Goal: Information Seeking & Learning: Check status

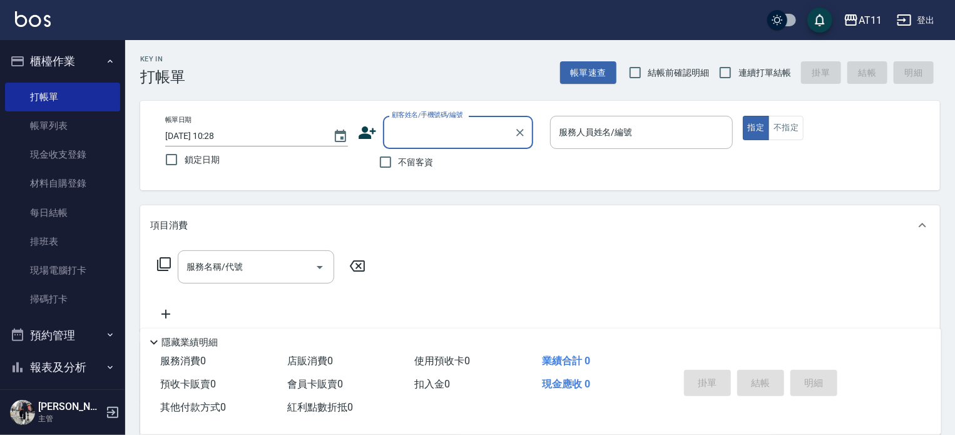
scroll to position [138, 0]
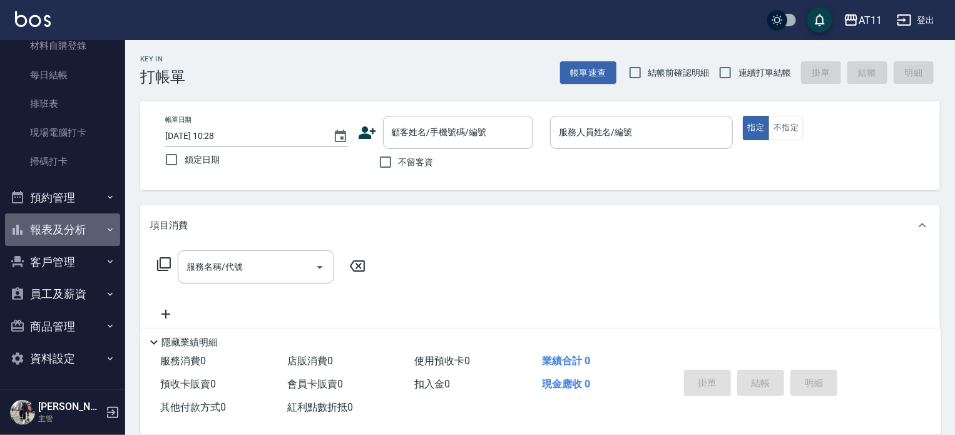
click at [92, 228] on button "報表及分析" at bounding box center [62, 229] width 115 height 33
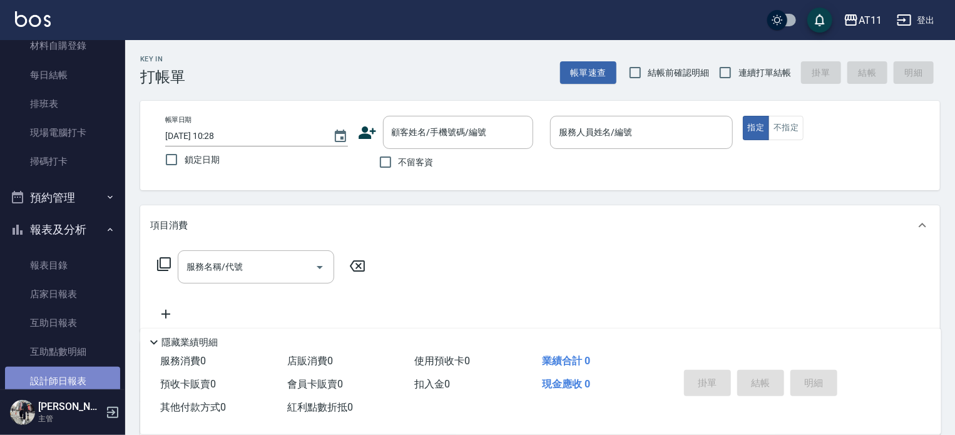
click at [75, 371] on link "設計師日報表" at bounding box center [62, 381] width 115 height 29
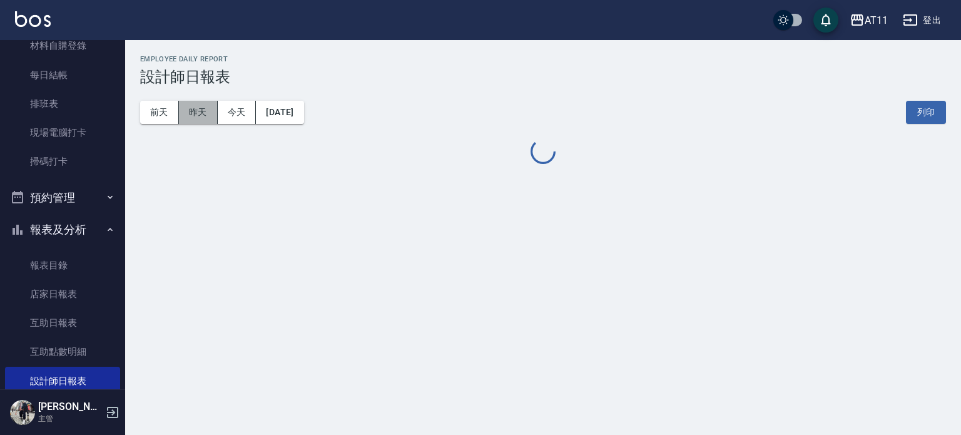
click at [200, 111] on button "昨天" at bounding box center [198, 112] width 39 height 23
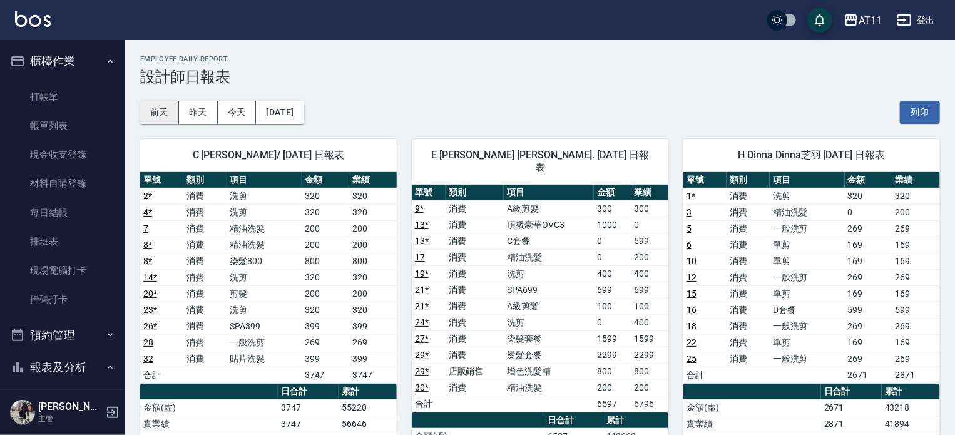
click at [173, 112] on button "前天" at bounding box center [159, 112] width 39 height 23
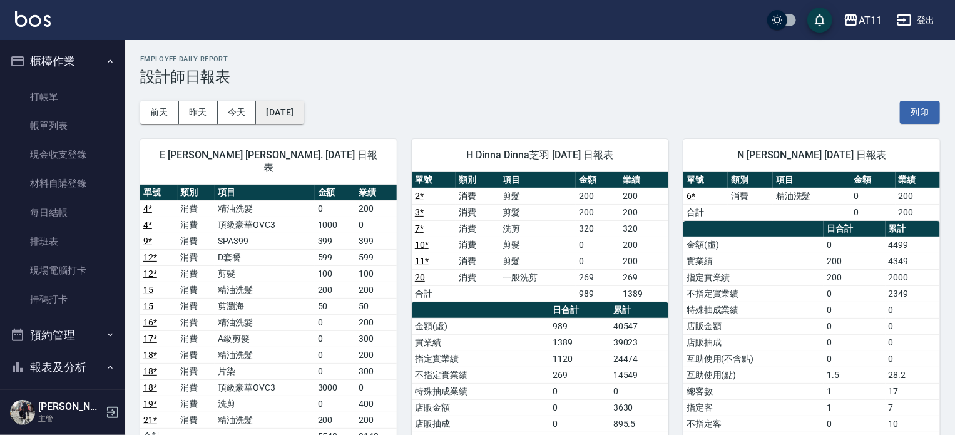
click at [289, 116] on button "[DATE]" at bounding box center [280, 112] width 48 height 23
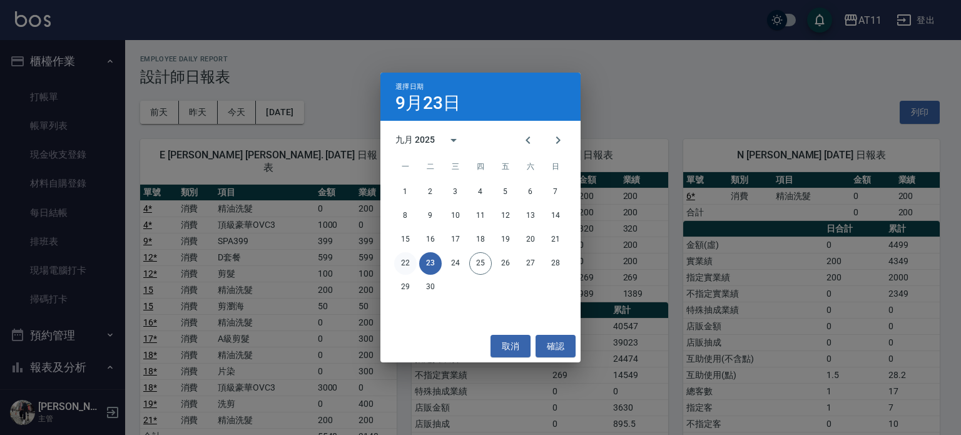
click at [408, 260] on button "22" at bounding box center [405, 263] width 23 height 23
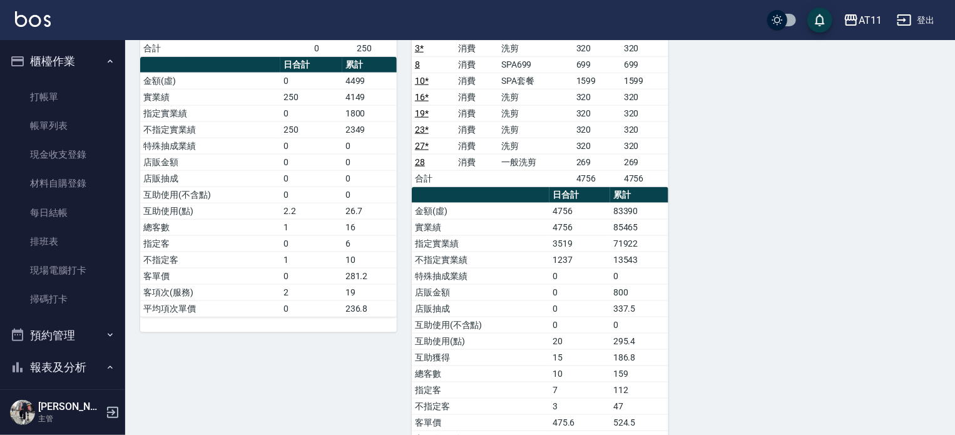
scroll to position [705, 0]
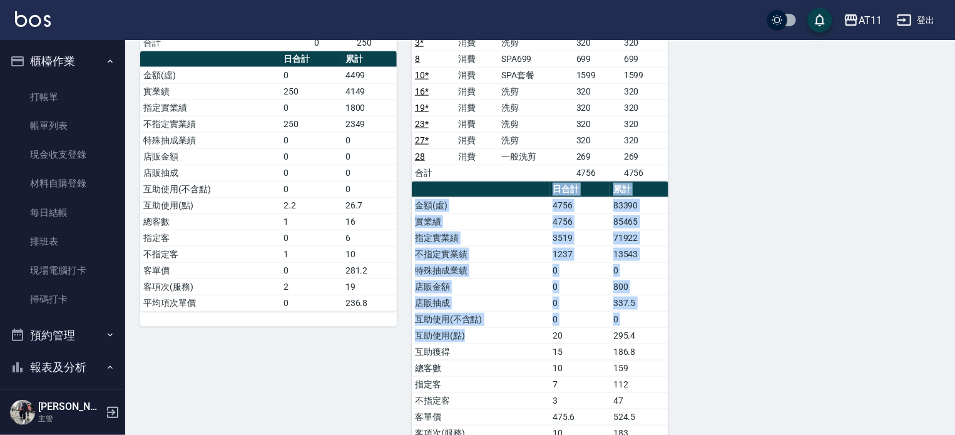
drag, startPoint x: 525, startPoint y: 335, endPoint x: 710, endPoint y: 337, distance: 185.3
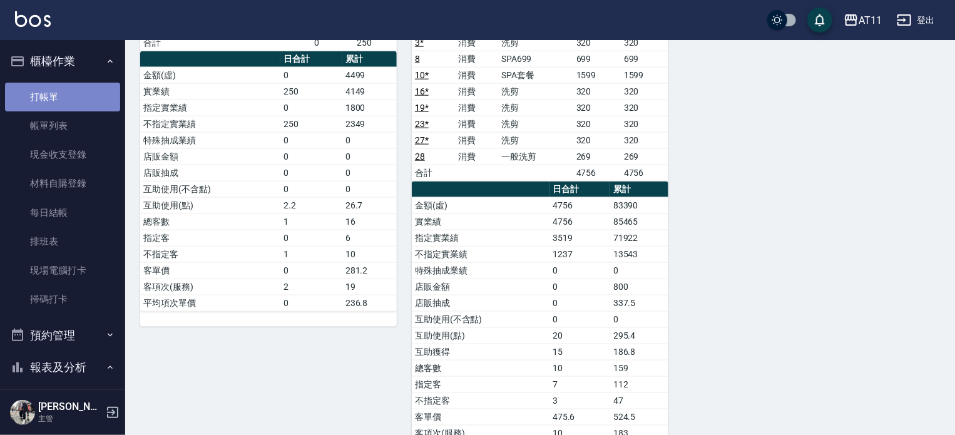
click at [83, 101] on link "打帳單" at bounding box center [62, 97] width 115 height 29
